Goal: Transaction & Acquisition: Purchase product/service

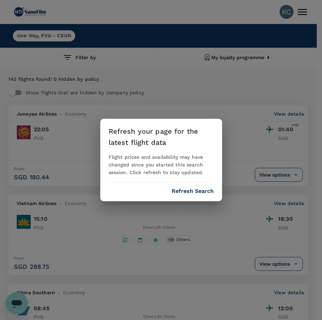
click at [188, 188] on button "Refresh Search" at bounding box center [193, 191] width 42 height 6
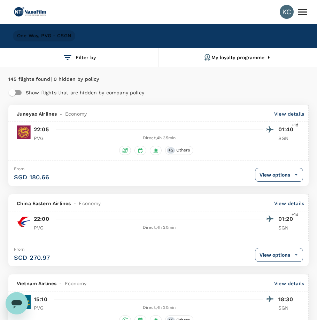
click at [45, 32] on div "One Way , PVG - CSGN" at bounding box center [44, 35] width 62 height 11
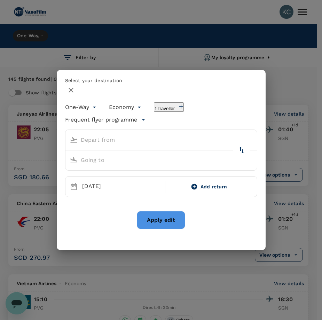
type input "Shanghai Pudong Intl (PVG)"
type input "[GEOGRAPHIC_DATA], [GEOGRAPHIC_DATA] (any)"
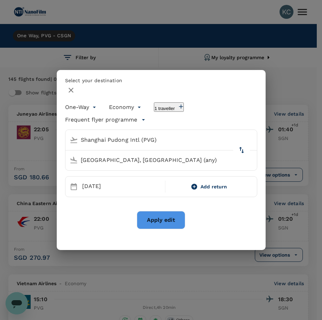
click at [185, 155] on input "[GEOGRAPHIC_DATA], [GEOGRAPHIC_DATA] (any)" at bounding box center [155, 160] width 176 height 11
click at [233, 147] on button "delete" at bounding box center [241, 150] width 17 height 17
type input "[GEOGRAPHIC_DATA], [GEOGRAPHIC_DATA] (any)"
type input "Shanghai Pudong Intl (PVG)"
click at [154, 144] on div "[GEOGRAPHIC_DATA], [GEOGRAPHIC_DATA] (any)" at bounding box center [161, 140] width 192 height 20
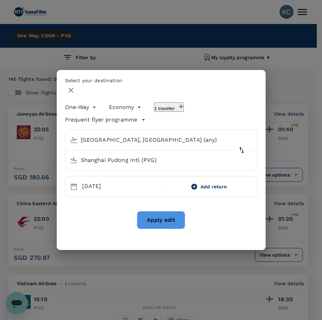
click at [148, 143] on div "[GEOGRAPHIC_DATA], [GEOGRAPHIC_DATA] (any)" at bounding box center [160, 139] width 186 height 11
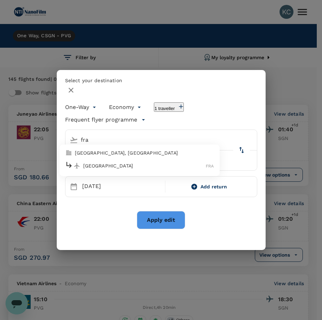
click at [150, 165] on p "[GEOGRAPHIC_DATA]" at bounding box center [144, 165] width 123 height 7
type input "[GEOGRAPHIC_DATA] (FRA)"
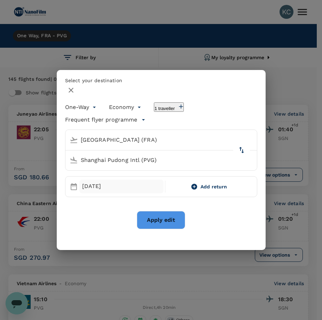
click at [134, 180] on div "[DATE]" at bounding box center [121, 187] width 85 height 14
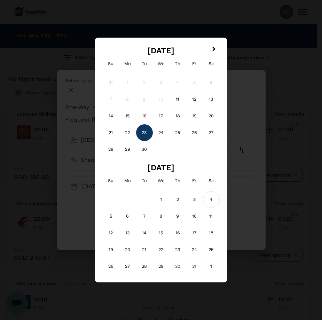
click at [203, 191] on div "4" at bounding box center [211, 199] width 17 height 17
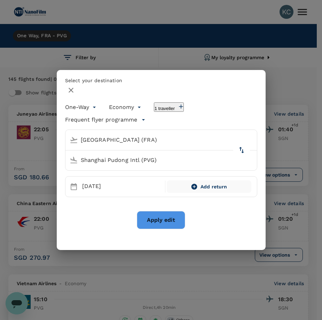
click at [194, 184] on icon at bounding box center [195, 187] width 6 height 6
type input "roundtrip"
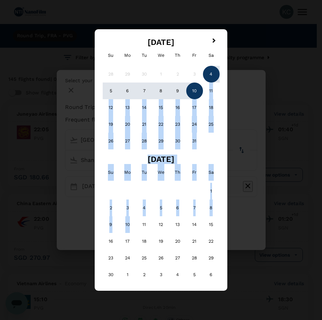
drag, startPoint x: 140, startPoint y: 206, endPoint x: 187, endPoint y: 109, distance: 107.9
click at [187, 109] on div "Next Month [DATE] Su Mo Tu We Th Fr Sa 28 29 30 1 2 3 4 5 6 7 8 9 10 11 12 13 1…" at bounding box center [161, 160] width 122 height 251
click at [187, 99] on div "10" at bounding box center [194, 91] width 17 height 17
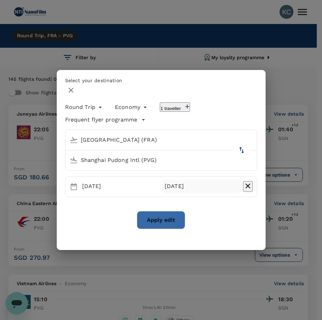
click at [151, 211] on button "Apply edit" at bounding box center [161, 220] width 48 height 18
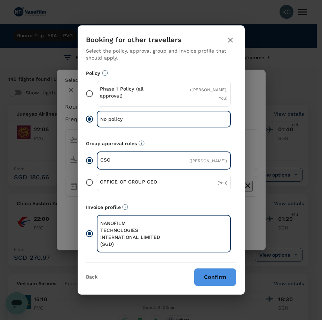
click at [214, 268] on button "Confirm" at bounding box center [215, 277] width 42 height 18
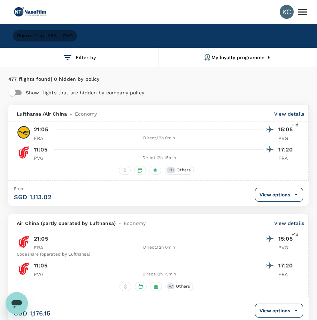
click at [49, 36] on h6 "Round Trip , FRA - PVG" at bounding box center [45, 36] width 56 height 8
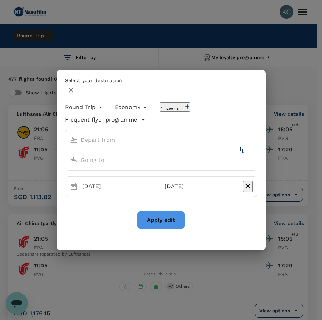
type input "[GEOGRAPHIC_DATA] (FRA)"
click at [191, 155] on input "Shanghai Pudong Intl (PVG)" at bounding box center [155, 160] width 176 height 11
click at [146, 182] on p "Singapore Changi" at bounding box center [84, 185] width 124 height 7
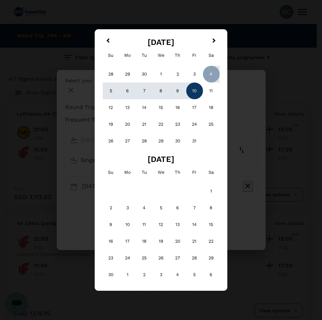
type input "Singapore Changi (SIN)"
click at [188, 99] on div "10" at bounding box center [194, 91] width 17 height 17
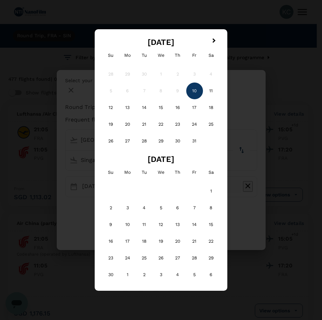
click at [203, 83] on div "4" at bounding box center [211, 74] width 17 height 17
click at [186, 99] on div "10" at bounding box center [194, 91] width 17 height 17
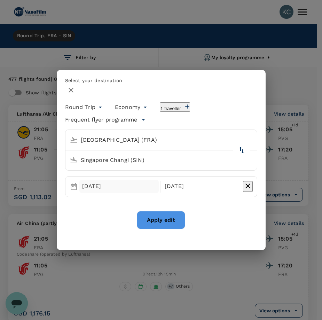
click at [139, 180] on div "[DATE]" at bounding box center [119, 187] width 80 height 14
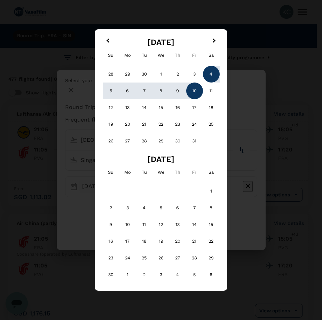
click at [203, 83] on div "4" at bounding box center [211, 74] width 17 height 17
click at [187, 99] on div "10" at bounding box center [194, 91] width 17 height 17
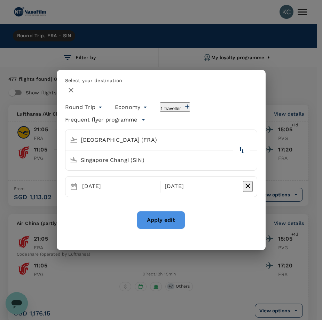
click at [165, 211] on button "Apply edit" at bounding box center [161, 220] width 48 height 18
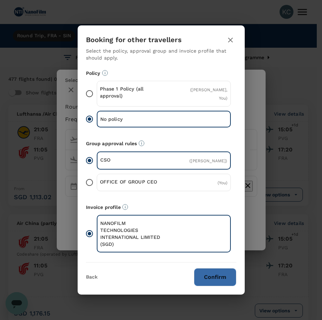
click at [209, 268] on button "Confirm" at bounding box center [215, 277] width 42 height 18
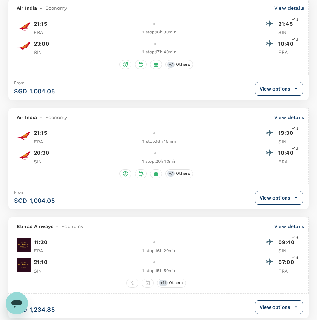
scroll to position [1149, 0]
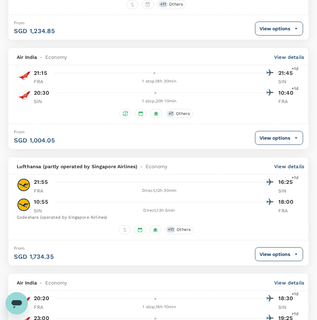
click at [268, 247] on button "View options" at bounding box center [279, 254] width 48 height 14
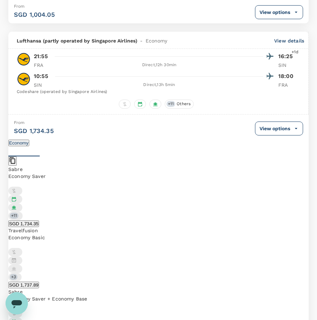
scroll to position [1259, 0]
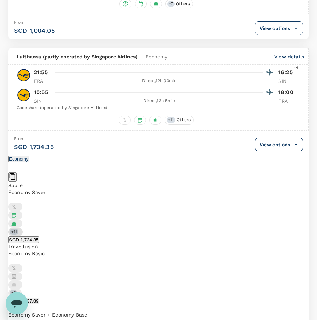
click at [18, 229] on span "+ 11" at bounding box center [14, 232] width 9 height 6
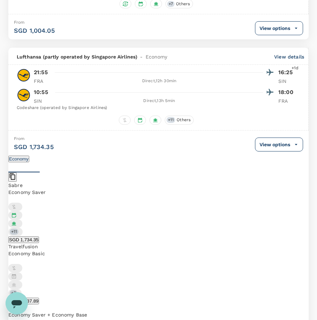
click at [39, 236] on button "SGD 1,734.35" at bounding box center [23, 239] width 31 height 7
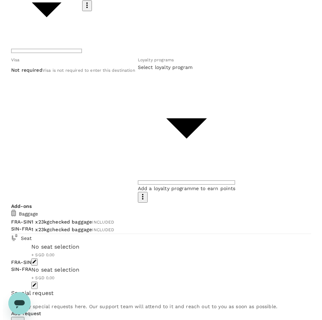
scroll to position [174, 0]
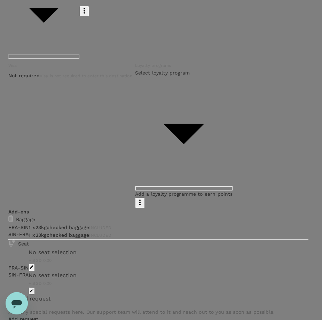
type input "9e312f31-899e-4189-bd0f-0e49cf582818"
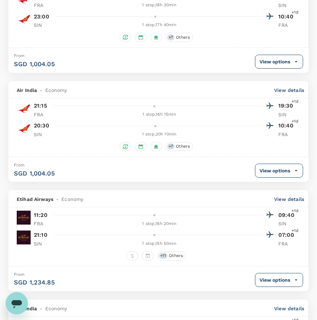
scroll to position [1114, 0]
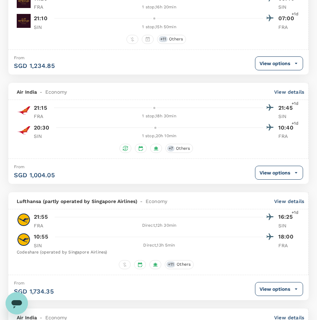
click at [294, 198] on p "View details" at bounding box center [289, 201] width 30 height 7
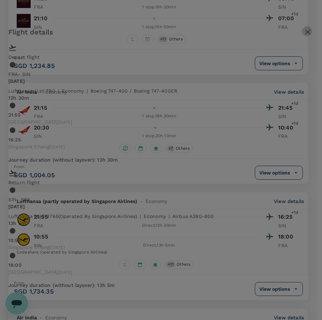
click at [304, 36] on icon "button" at bounding box center [308, 32] width 8 height 8
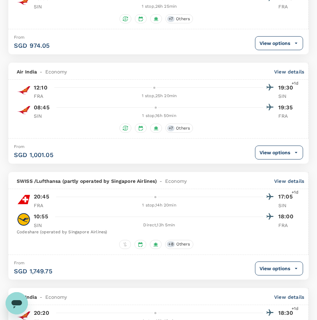
scroll to position [1970, 0]
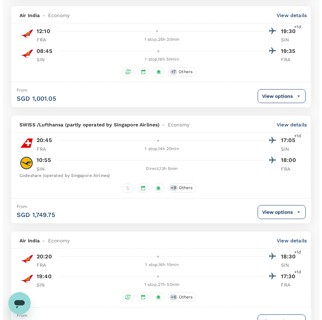
scroll to position [0, 0]
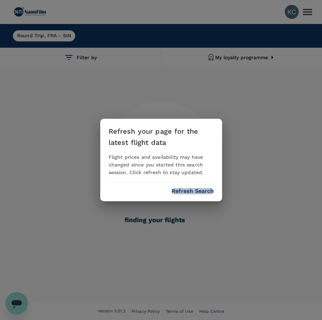
click at [188, 188] on button "Refresh Search" at bounding box center [193, 191] width 42 height 6
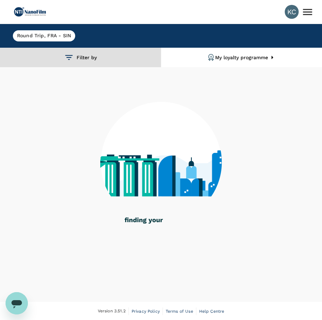
click at [85, 56] on button "Filter by" at bounding box center [80, 58] width 161 height 20
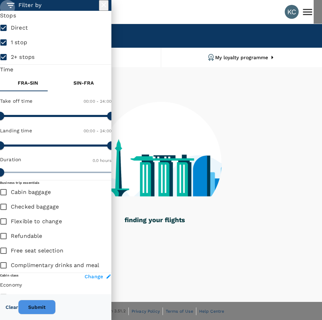
click at [100, 9] on icon "button" at bounding box center [104, 5] width 8 height 8
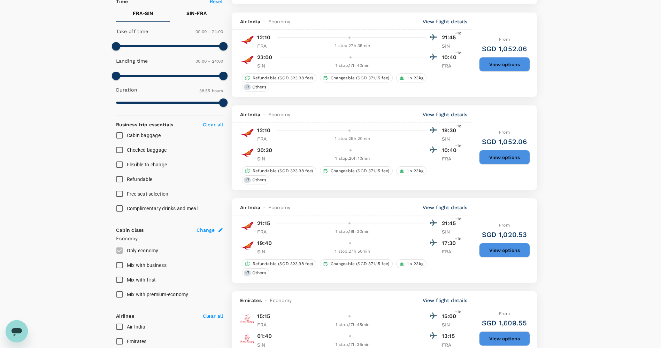
scroll to position [279, 0]
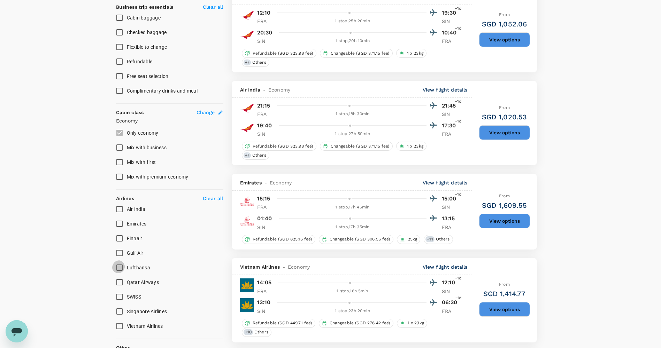
click at [119, 260] on input "Lufthansa" at bounding box center [119, 267] width 15 height 15
checkbox input "true"
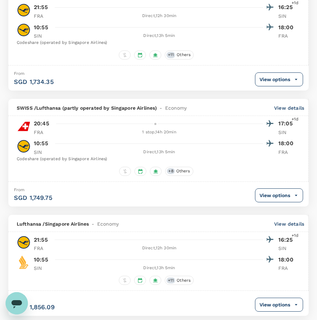
scroll to position [174, 0]
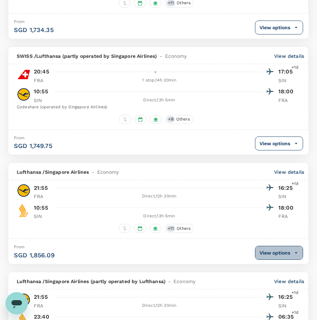
click at [277, 246] on button "View options" at bounding box center [279, 253] width 48 height 14
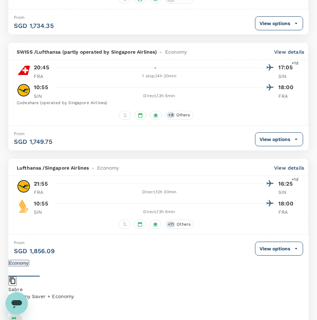
scroll to position [178, 0]
click at [283, 242] on button "View options" at bounding box center [279, 249] width 48 height 14
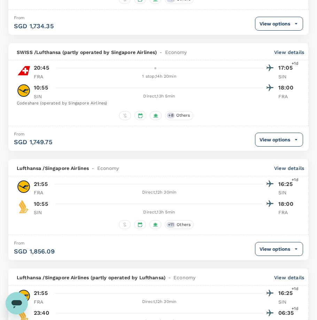
scroll to position [248, 0]
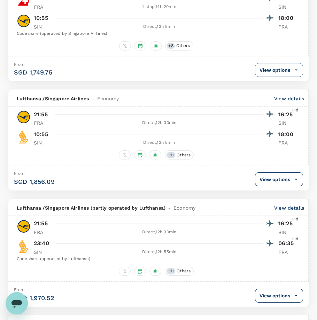
click at [290, 289] on button "View options" at bounding box center [279, 296] width 48 height 14
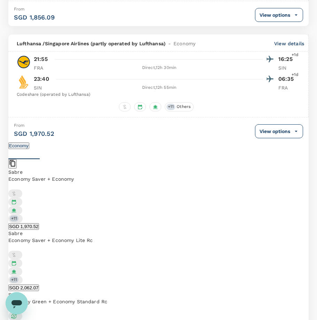
scroll to position [419, 0]
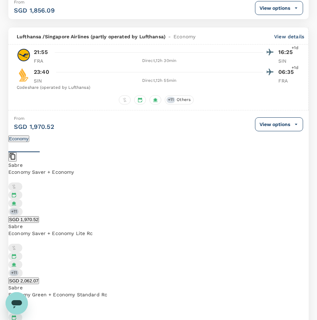
click at [39, 216] on button "SGD 1,970.52" at bounding box center [23, 219] width 31 height 7
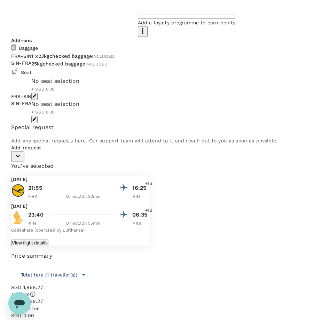
scroll to position [355, 0]
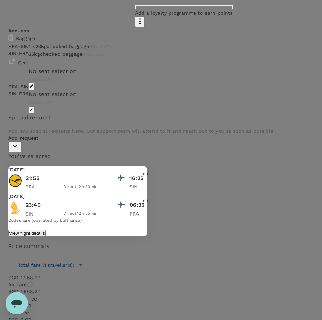
scroll to position [157, 0]
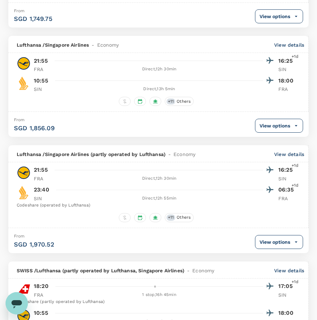
scroll to position [313, 0]
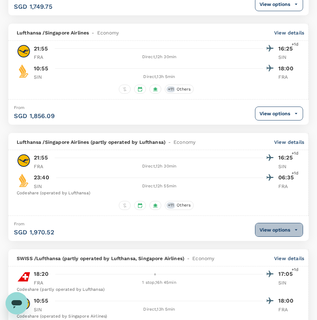
click at [272, 223] on button "View options" at bounding box center [279, 230] width 48 height 14
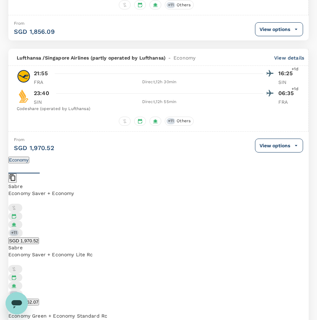
scroll to position [419, 0]
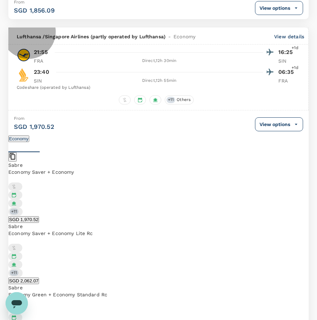
click at [39, 216] on button "SGD 1,970.52" at bounding box center [23, 219] width 31 height 7
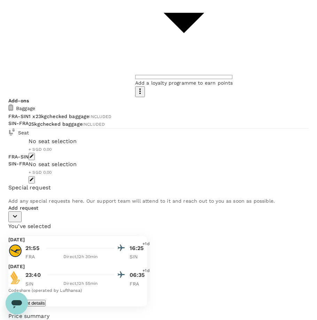
scroll to position [286, 0]
click at [20, 297] on icon "Open messaging window" at bounding box center [16, 303] width 13 height 13
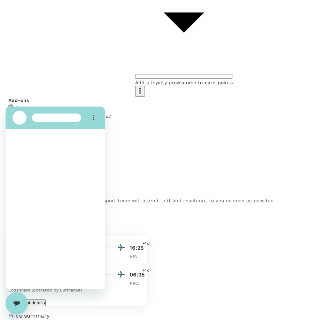
scroll to position [0, 0]
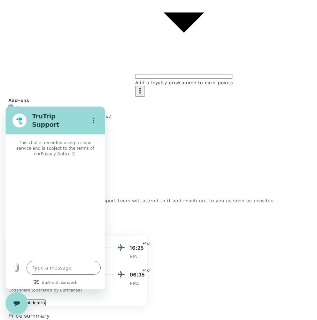
click at [20, 299] on div "Close messaging window" at bounding box center [16, 303] width 21 height 21
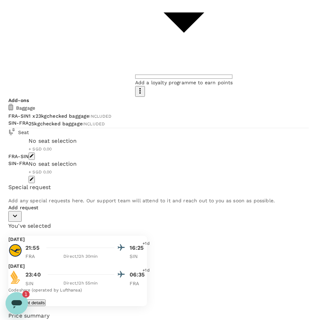
click at [17, 298] on icon "Open messaging window, 1 unread message" at bounding box center [16, 303] width 13 height 13
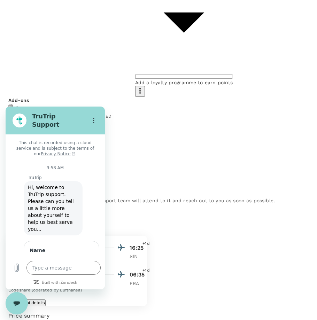
click at [17, 303] on icon "Close messaging window" at bounding box center [16, 303] width 7 height 5
type textarea "x"
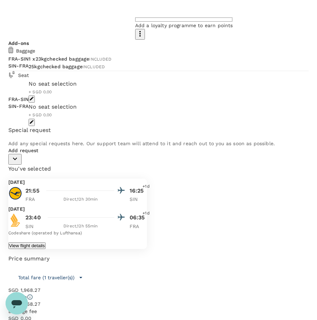
scroll to position [355, 0]
